Goal: Information Seeking & Learning: Learn about a topic

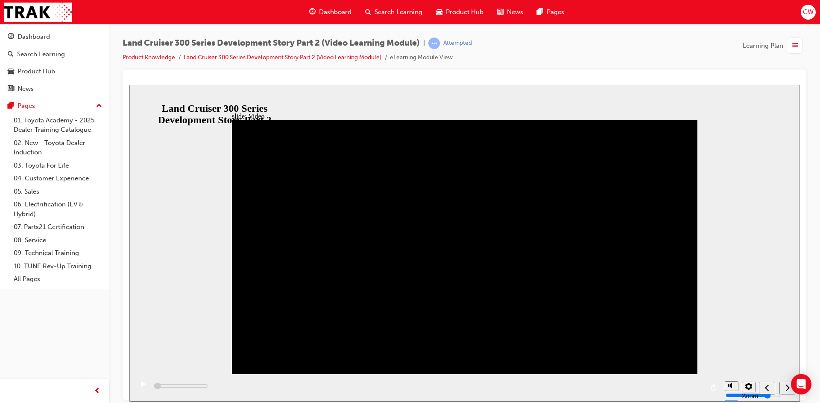
click at [137, 389] on div "play/pause" at bounding box center [143, 388] width 15 height 15
click at [786, 389] on icon "next" at bounding box center [787, 388] width 4 height 8
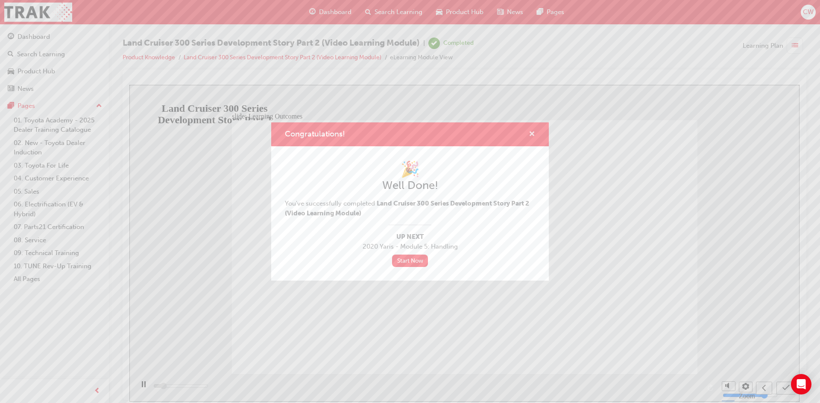
click at [531, 135] on span "cross-icon" at bounding box center [532, 135] width 6 height 8
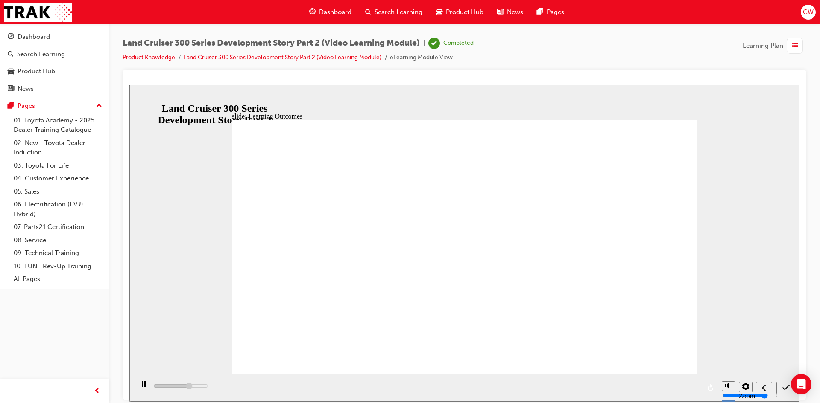
type input "8800"
click at [330, 13] on span "Dashboard" at bounding box center [335, 12] width 32 height 10
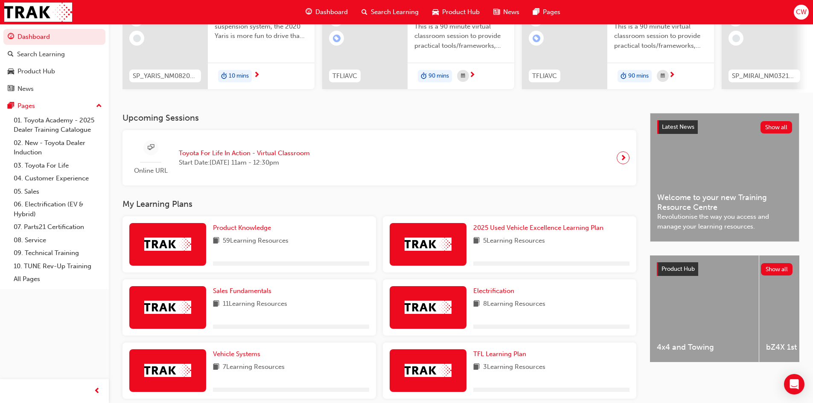
scroll to position [128, 0]
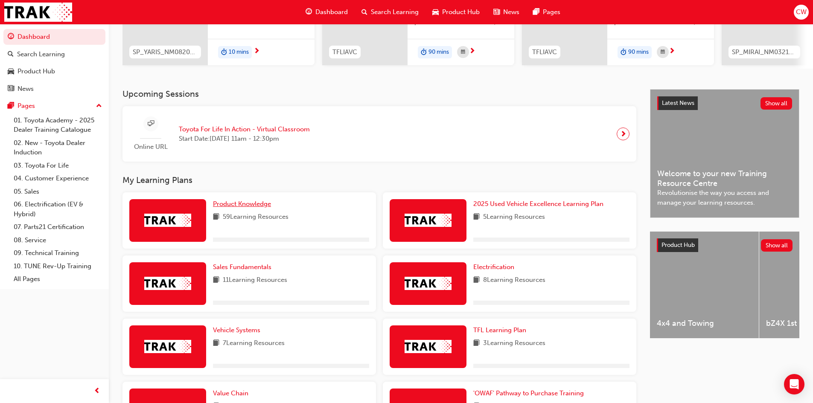
click at [238, 208] on span "Product Knowledge" at bounding box center [242, 204] width 58 height 8
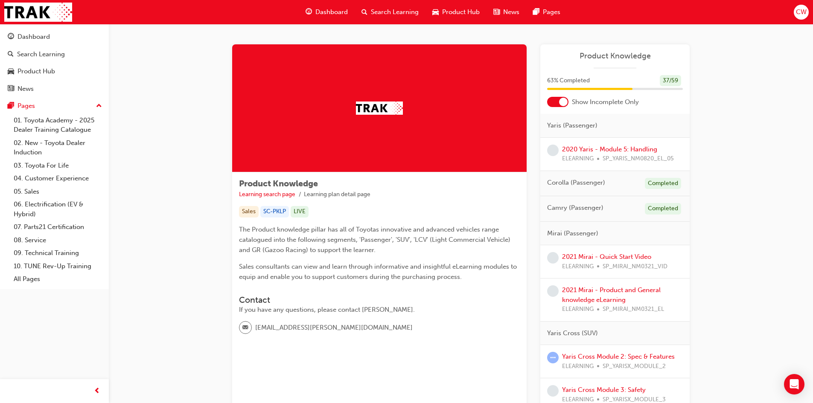
click at [557, 103] on div at bounding box center [557, 102] width 21 height 10
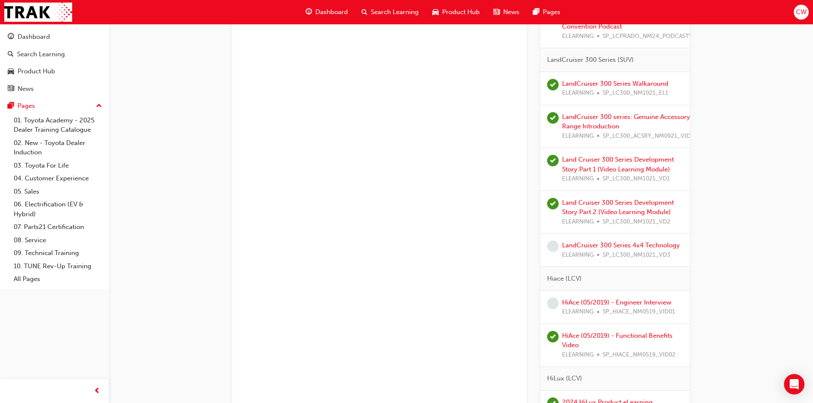
scroll to position [1580, 0]
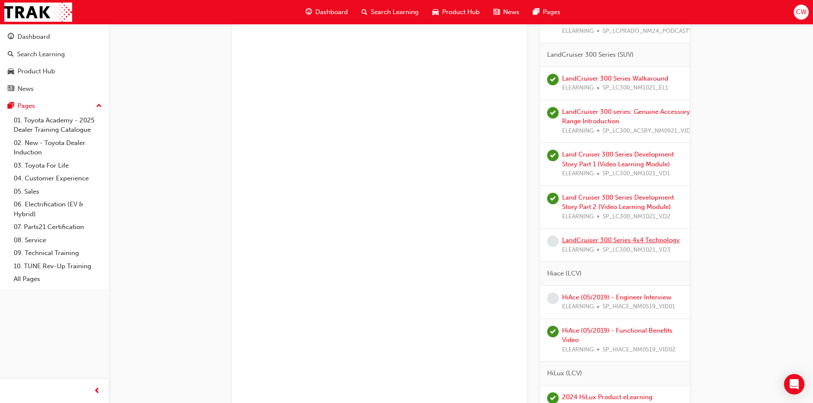
click at [585, 240] on link "LandCruiser 300 Series 4x4 Technology" at bounding box center [621, 241] width 118 height 8
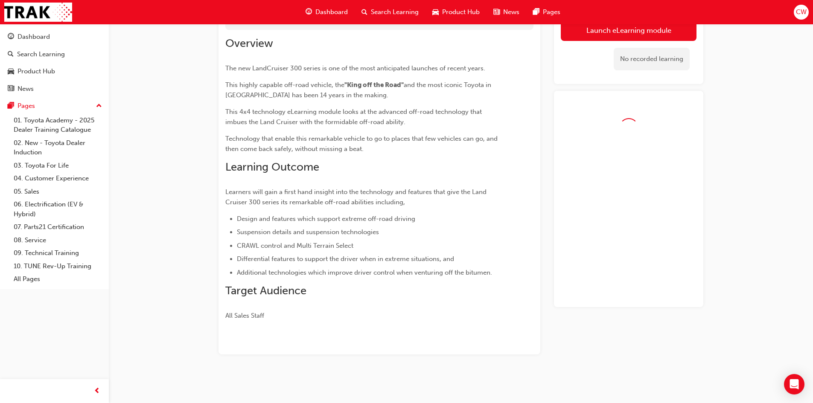
scroll to position [86, 0]
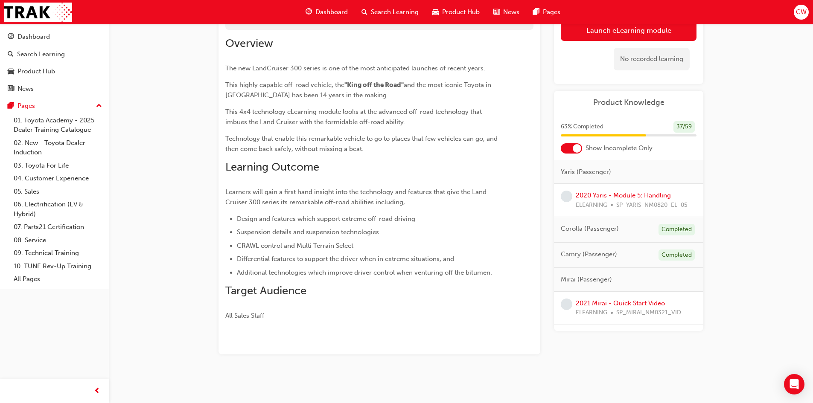
click at [566, 146] on div at bounding box center [571, 148] width 21 height 10
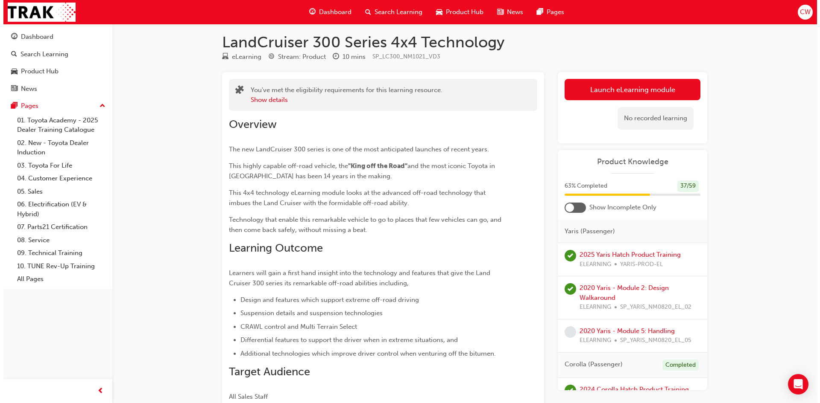
scroll to position [0, 0]
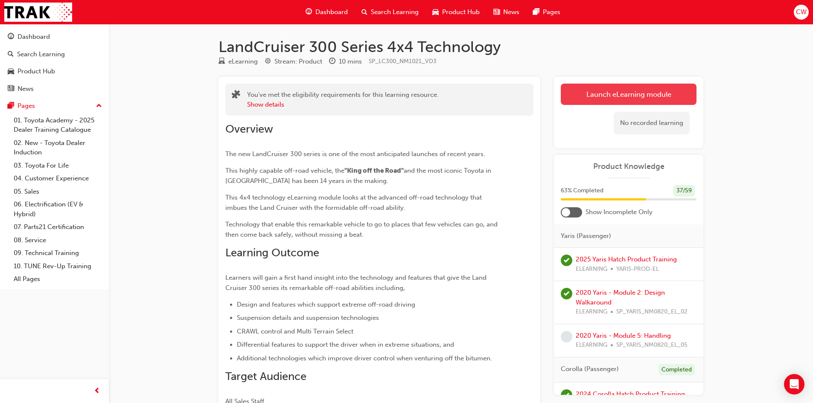
click at [639, 93] on link "Launch eLearning module" at bounding box center [629, 94] width 136 height 21
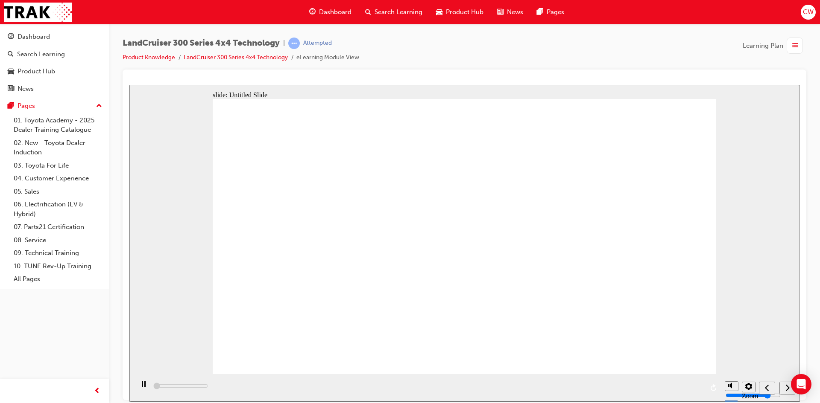
click at [585, 387] on div "playback controls" at bounding box center [427, 388] width 587 height 28
click at [599, 388] on div "playback controls" at bounding box center [427, 388] width 587 height 28
click at [787, 387] on icon "next" at bounding box center [787, 388] width 4 height 8
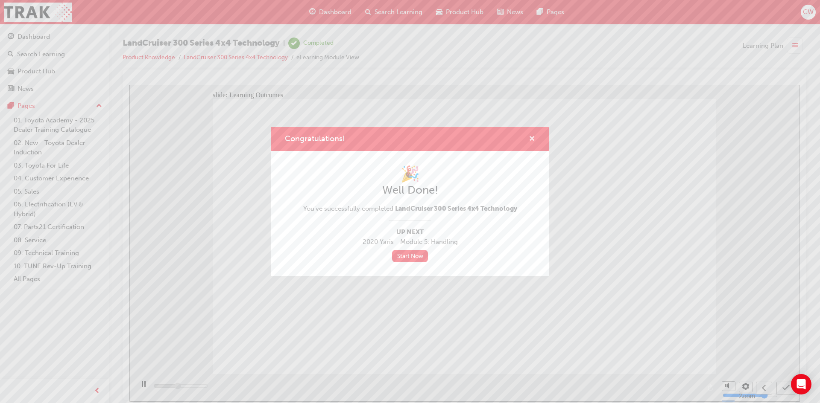
click at [533, 136] on span "cross-icon" at bounding box center [532, 140] width 6 height 8
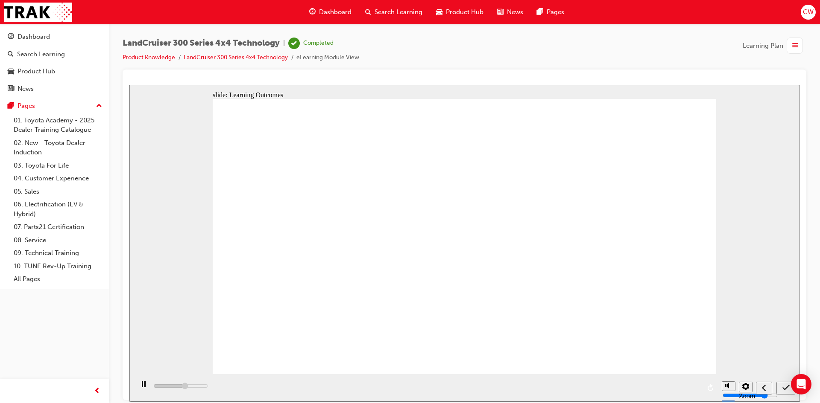
type input "7500"
click at [326, 12] on span "Dashboard" at bounding box center [335, 12] width 32 height 10
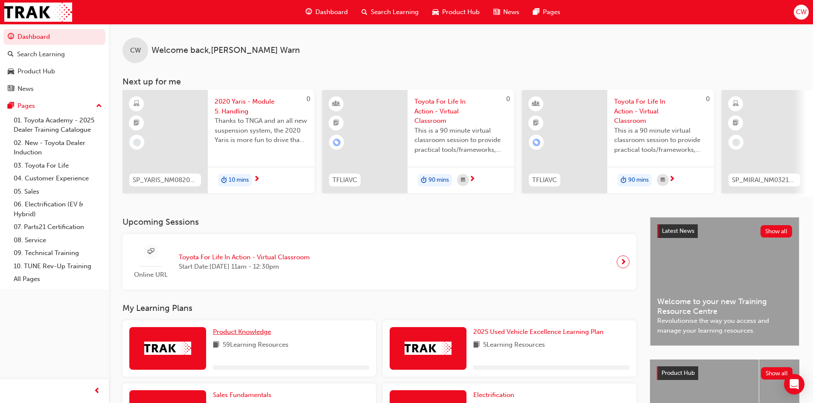
click at [241, 336] on span "Product Knowledge" at bounding box center [242, 332] width 58 height 8
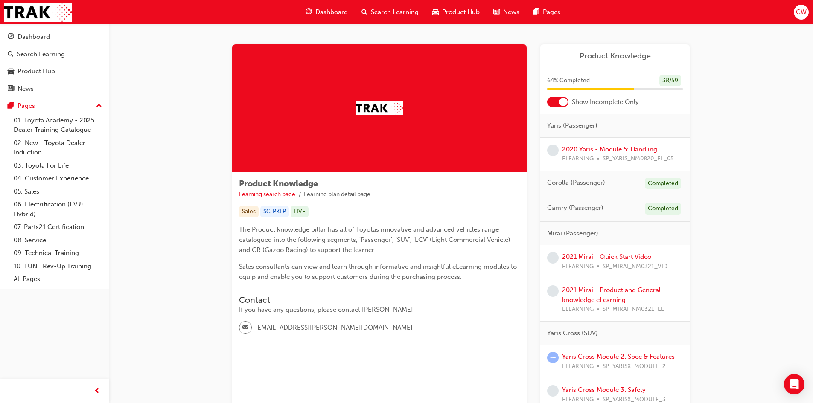
click at [557, 102] on div at bounding box center [557, 102] width 21 height 10
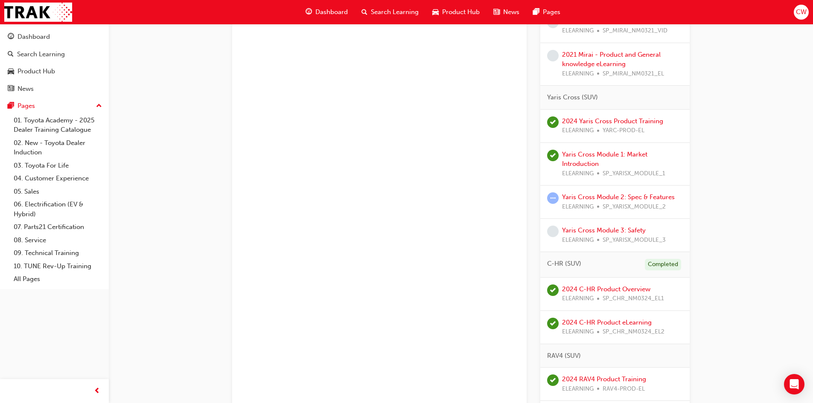
scroll to position [427, 0]
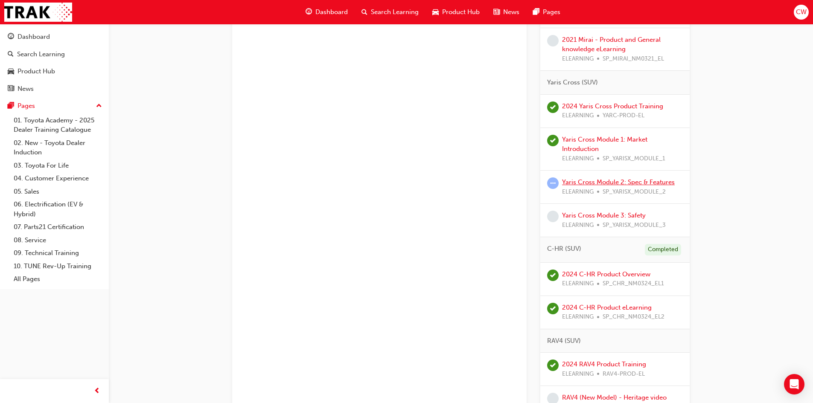
click at [581, 180] on link "Yaris Cross Module 2: Spec & Features" at bounding box center [618, 182] width 113 height 8
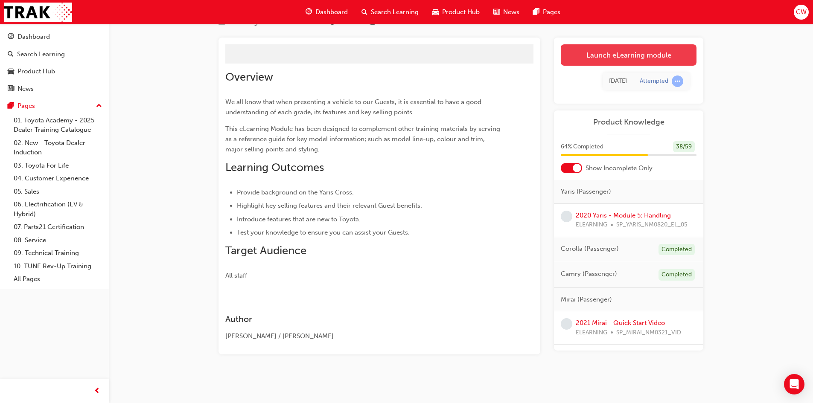
scroll to position [52, 0]
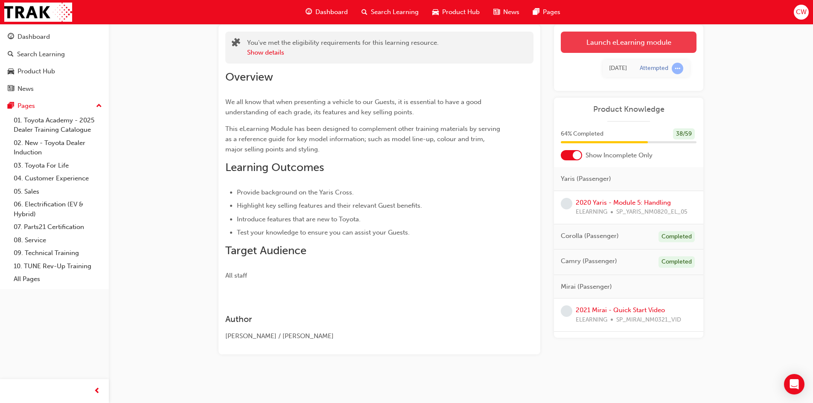
click at [615, 54] on div "[DATE] Attempted" at bounding box center [629, 68] width 136 height 31
click at [615, 50] on link "Launch eLearning module" at bounding box center [629, 42] width 136 height 21
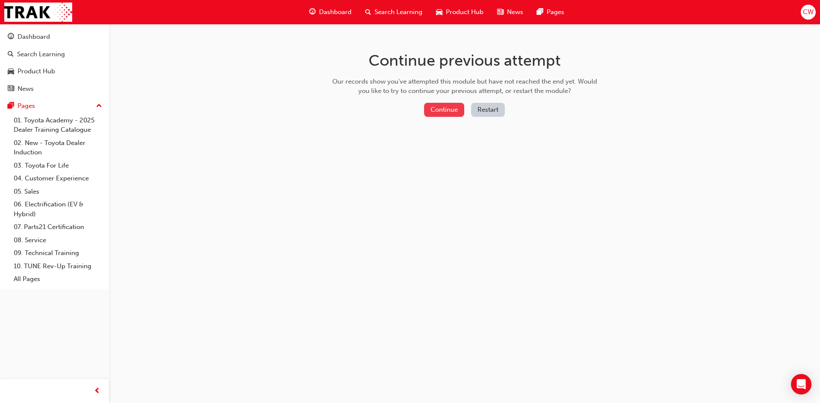
click at [439, 108] on button "Continue" at bounding box center [444, 110] width 40 height 14
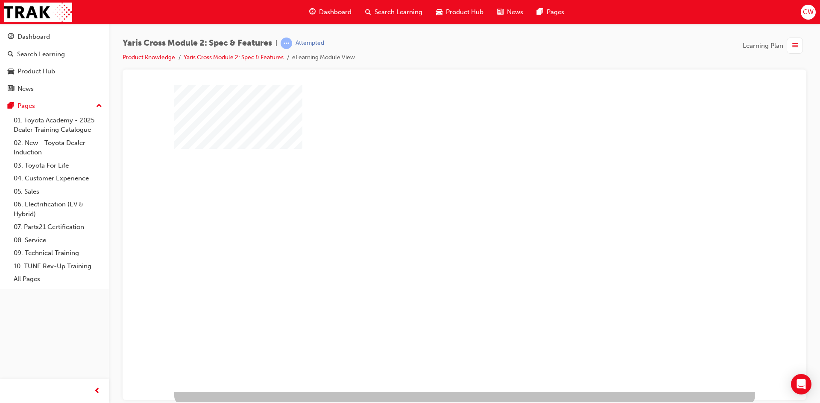
click at [440, 213] on div "play" at bounding box center [440, 213] width 0 height 0
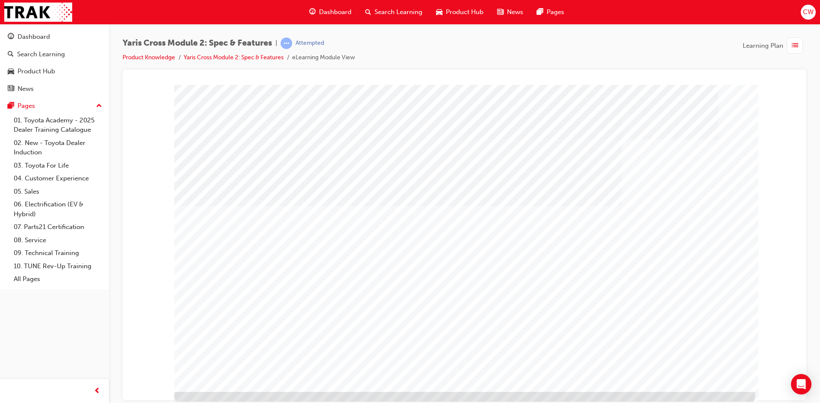
drag, startPoint x: 243, startPoint y: 239, endPoint x: 464, endPoint y: 300, distance: 229.4
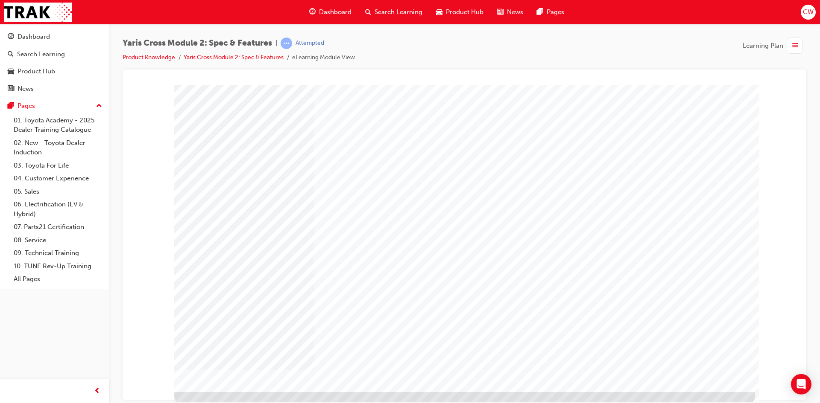
click at [695, 392] on div at bounding box center [464, 245] width 581 height 320
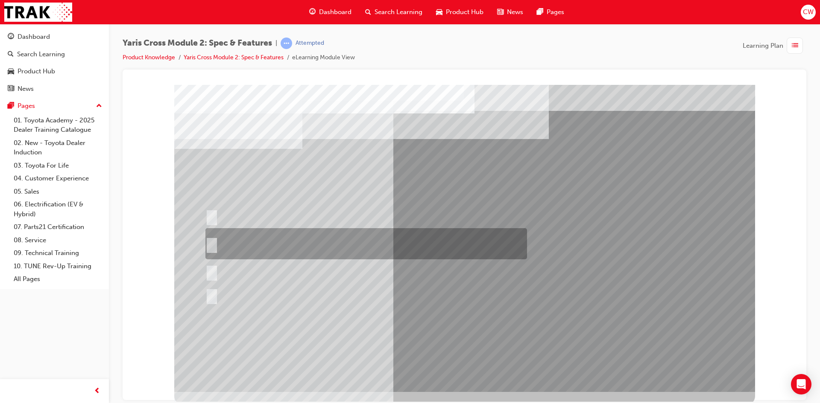
click at [363, 245] on div at bounding box center [363, 243] width 321 height 31
radio input "true"
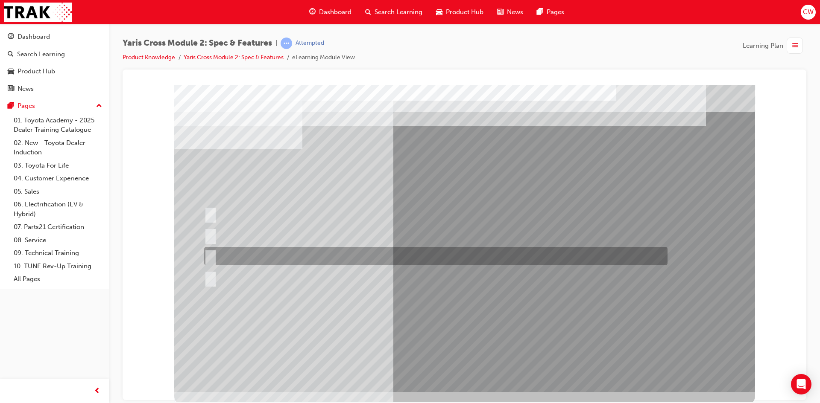
click at [212, 249] on div at bounding box center [433, 256] width 463 height 18
radio input "true"
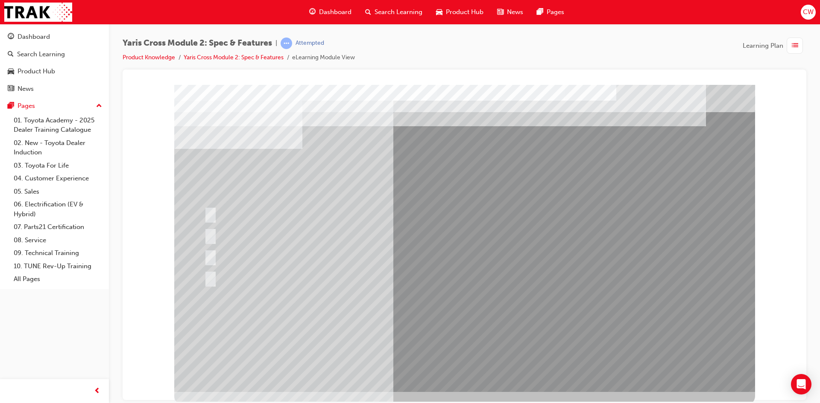
click at [473, 338] on div at bounding box center [464, 238] width 581 height 307
click at [255, 271] on div at bounding box center [433, 278] width 463 height 18
click at [254, 274] on div at bounding box center [433, 278] width 463 height 18
click at [253, 274] on div at bounding box center [433, 278] width 463 height 18
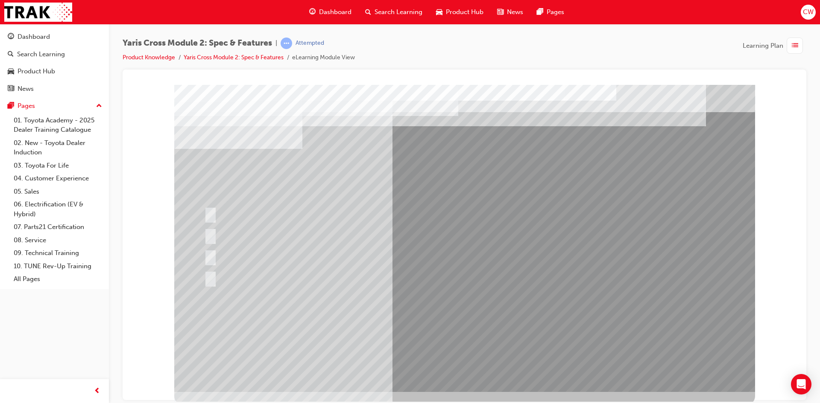
click at [500, 270] on div at bounding box center [433, 278] width 463 height 18
click at [215, 210] on div at bounding box center [408, 213] width 412 height 18
click at [371, 220] on div at bounding box center [464, 238] width 581 height 307
drag, startPoint x: 574, startPoint y: 329, endPoint x: 517, endPoint y: 353, distance: 61.4
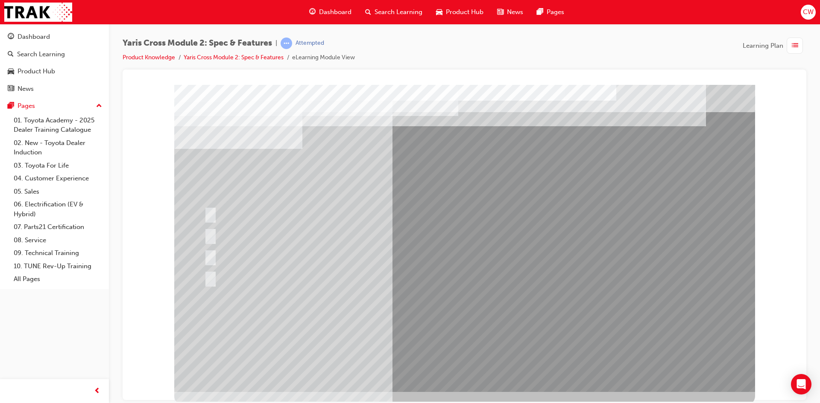
drag, startPoint x: 464, startPoint y: 359, endPoint x: 463, endPoint y: 367, distance: 7.8
click at [466, 367] on div at bounding box center [464, 238] width 581 height 307
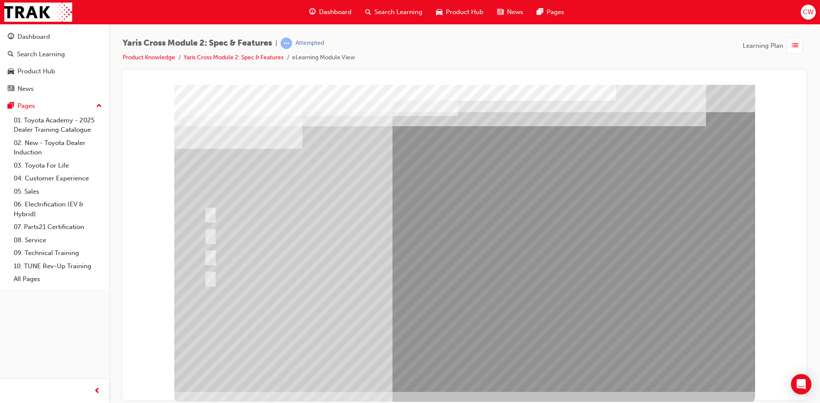
drag, startPoint x: 497, startPoint y: 375, endPoint x: 509, endPoint y: 357, distance: 22.0
click at [508, 373] on div at bounding box center [464, 238] width 581 height 307
drag, startPoint x: 514, startPoint y: 356, endPoint x: 513, endPoint y: 326, distance: 29.9
click at [492, 278] on div at bounding box center [464, 238] width 581 height 307
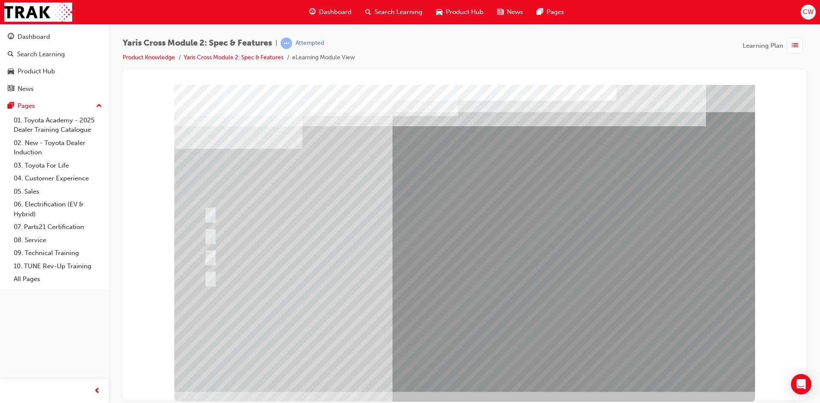
click at [461, 235] on div at bounding box center [344, 235] width 284 height 18
click at [457, 233] on div at bounding box center [344, 235] width 284 height 18
click at [455, 263] on div at bounding box center [433, 256] width 463 height 18
drag, startPoint x: 452, startPoint y: 280, endPoint x: 434, endPoint y: 294, distance: 22.7
click at [446, 288] on div at bounding box center [464, 238] width 581 height 307
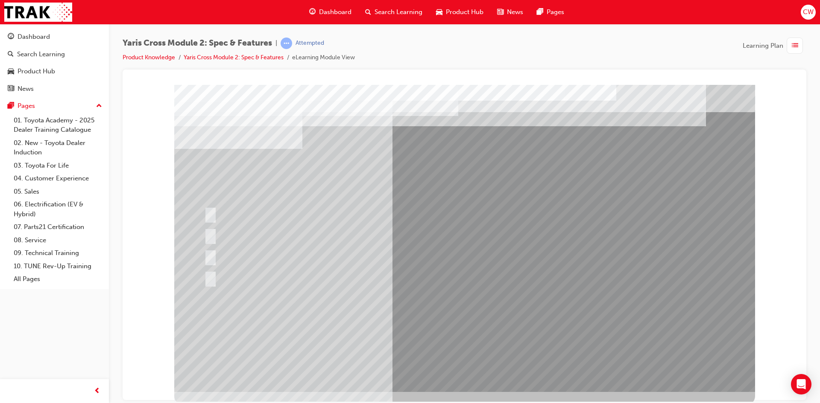
click at [447, 305] on div at bounding box center [464, 238] width 581 height 307
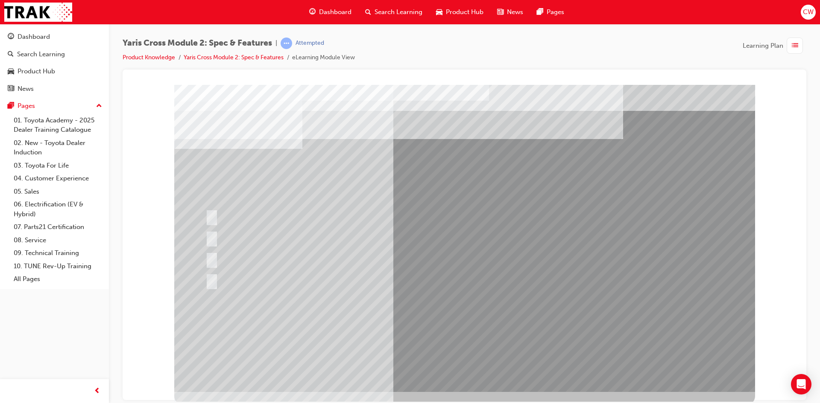
click at [214, 237] on input "GX Only" at bounding box center [209, 237] width 9 height 9
radio input "true"
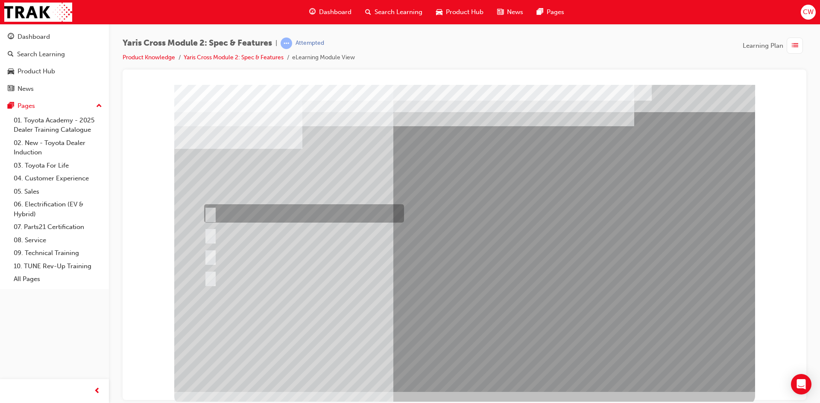
click at [211, 213] on input "Urban Only" at bounding box center [208, 213] width 9 height 9
radio input "true"
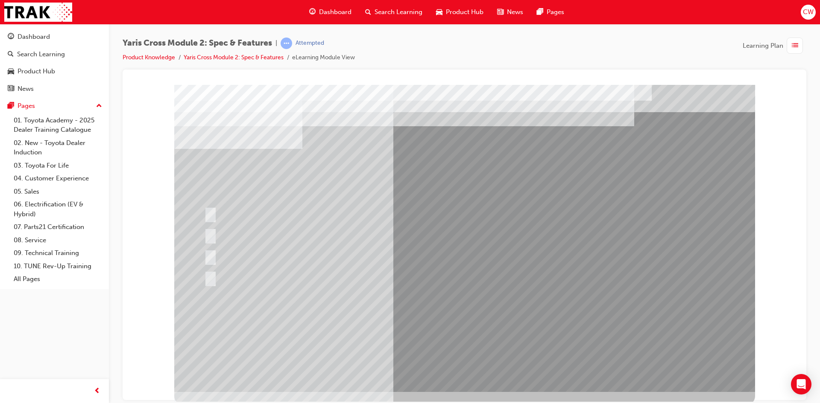
click at [455, 318] on div at bounding box center [464, 238] width 581 height 307
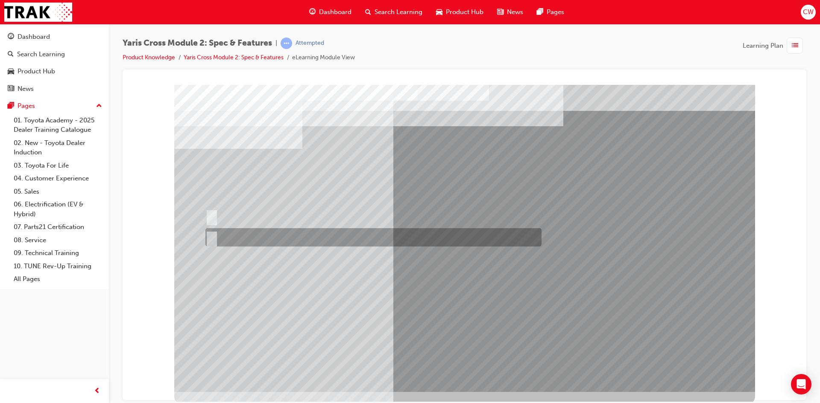
click at [213, 235] on input "True" at bounding box center [209, 237] width 9 height 9
radio input "true"
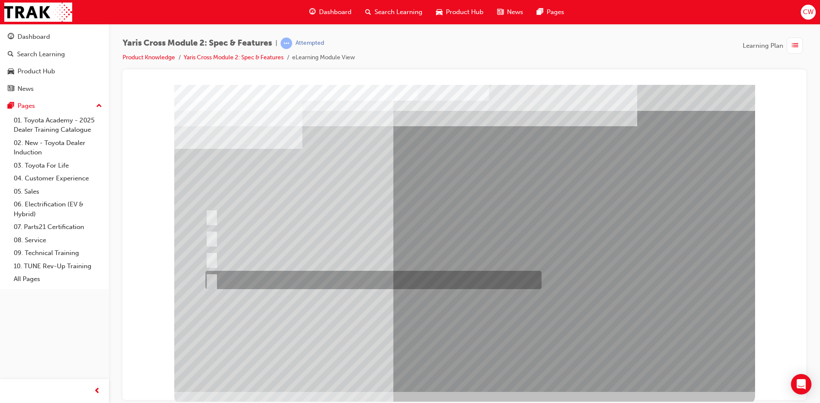
click at [210, 278] on input "Urban Only" at bounding box center [209, 280] width 9 height 9
radio input "true"
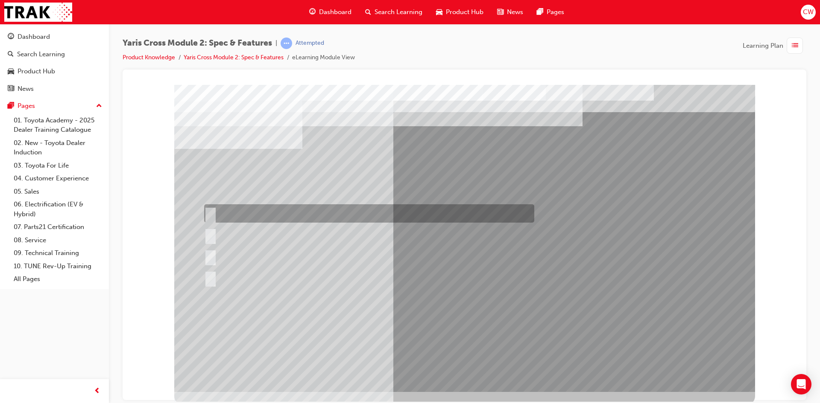
click at [208, 213] on input "50:50" at bounding box center [208, 213] width 9 height 9
radio input "true"
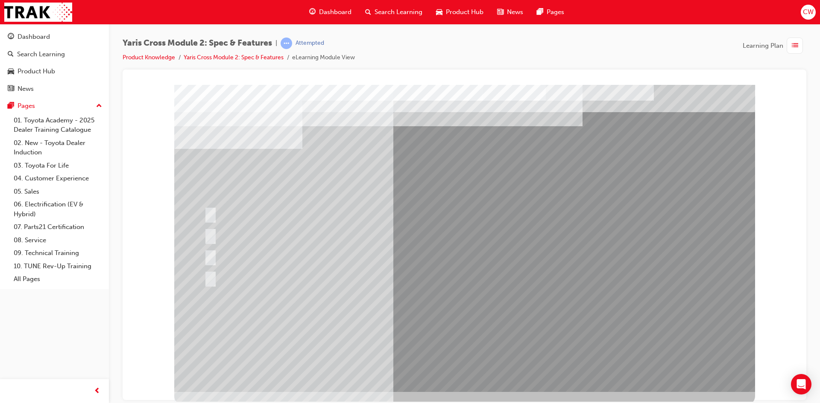
click at [453, 328] on div at bounding box center [464, 238] width 581 height 307
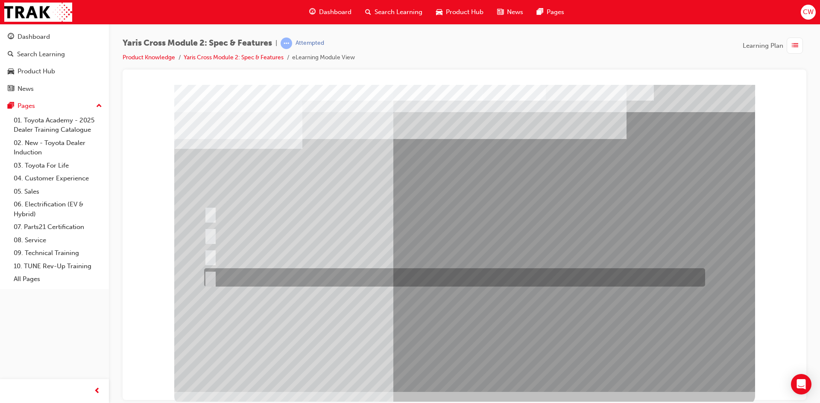
click at [213, 276] on div at bounding box center [452, 278] width 501 height 18
radio input "true"
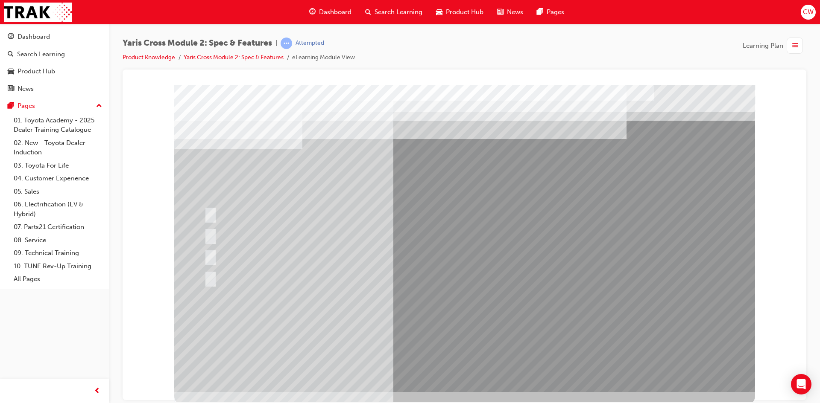
click at [454, 321] on div at bounding box center [464, 238] width 581 height 307
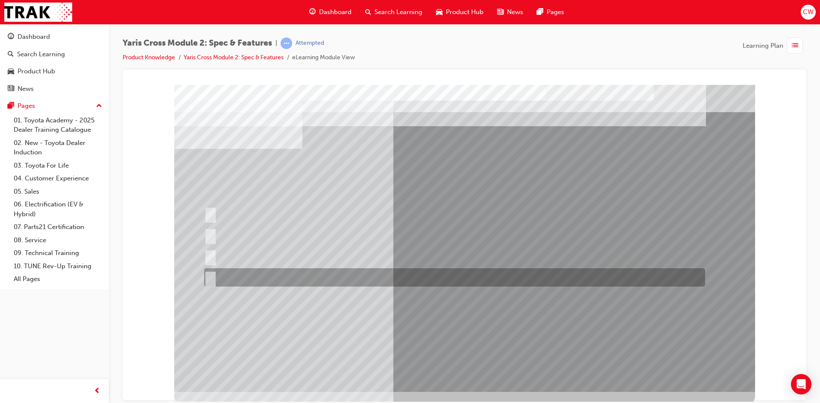
click at [269, 274] on div at bounding box center [452, 278] width 501 height 18
radio input "true"
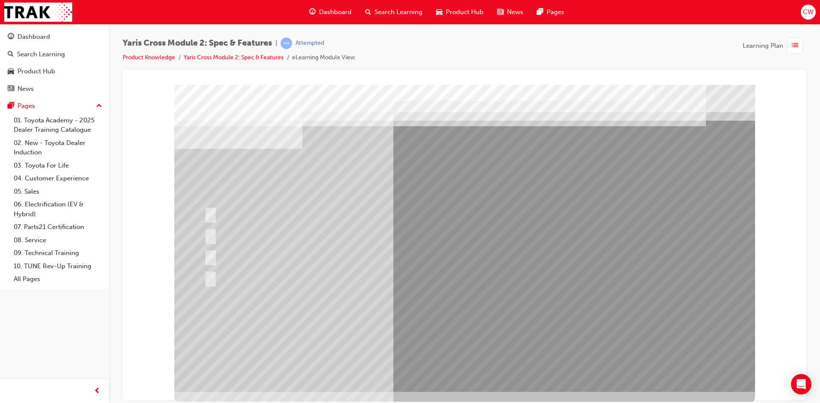
click at [466, 368] on div at bounding box center [464, 238] width 581 height 307
